Goal: Browse casually: Explore the website without a specific task or goal

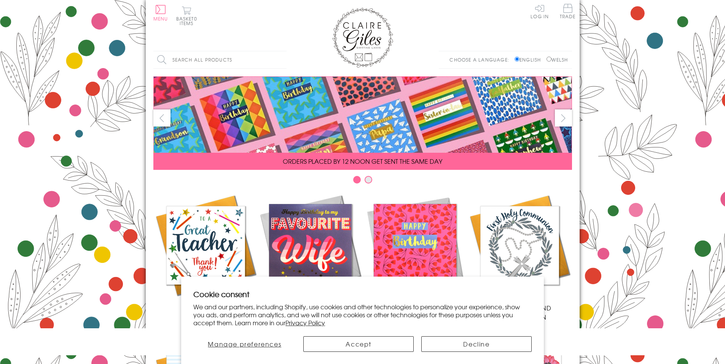
scroll to position [301, 0]
